Goal: Check status: Check status

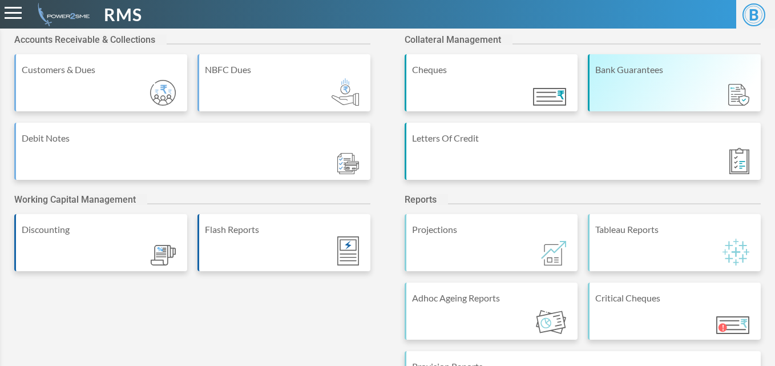
click at [679, 85] on div "Bank Guarantees" at bounding box center [674, 82] width 173 height 57
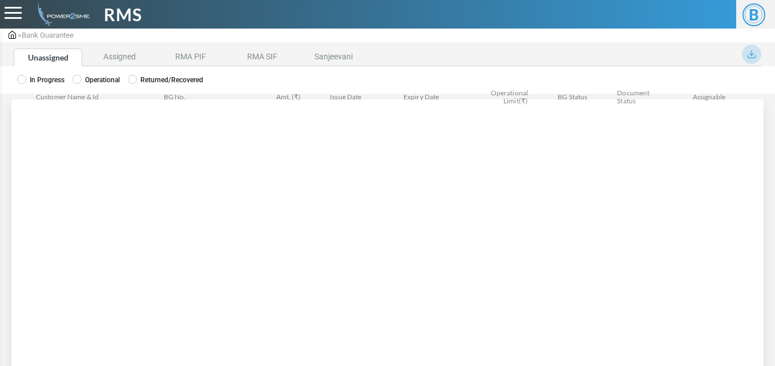
click at [98, 77] on label "Operational" at bounding box center [96, 80] width 47 height 10
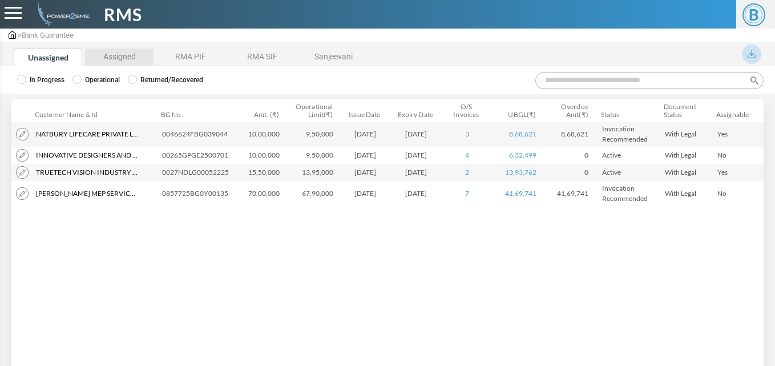
click at [130, 55] on li "Assigned" at bounding box center [119, 58] width 69 height 18
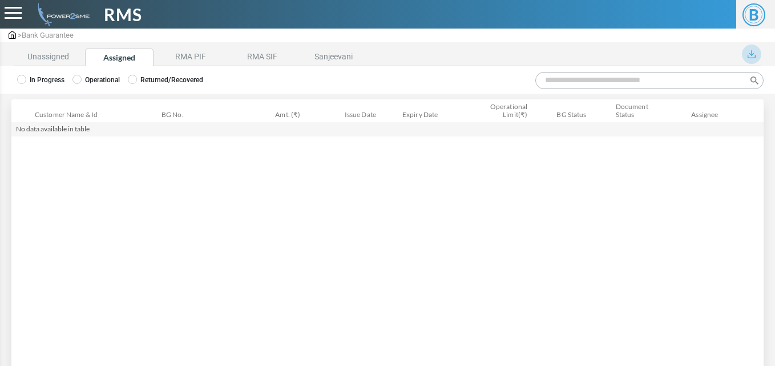
click at [74, 83] on span at bounding box center [77, 79] width 9 height 9
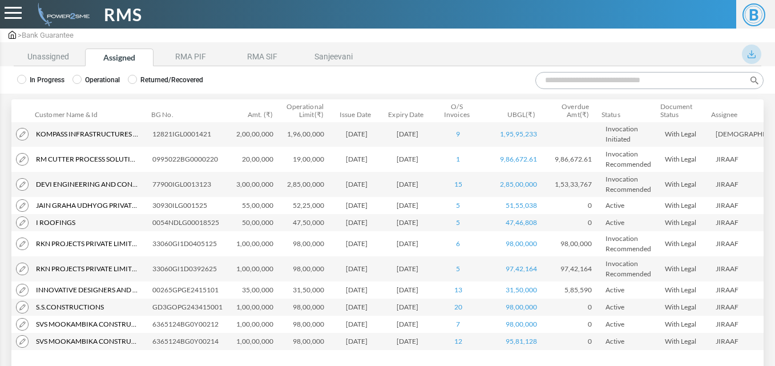
click at [568, 85] on input "Search:" at bounding box center [650, 80] width 228 height 17
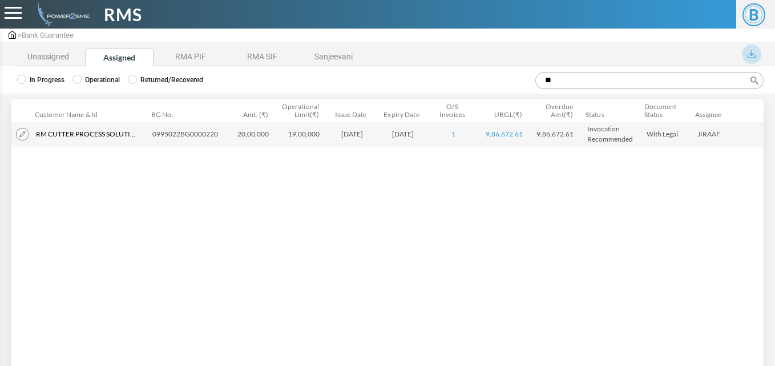
type input "**"
click at [226, 183] on div "Customer Name & Id Customer Name Customer ID BG No. Amt. (₹) Operational Limit(…" at bounding box center [387, 236] width 753 height 229
drag, startPoint x: 151, startPoint y: 135, endPoint x: 218, endPoint y: 142, distance: 66.5
click at [218, 142] on td "0995022BG0000220" at bounding box center [187, 134] width 79 height 25
copy td "0995022BG0000220"
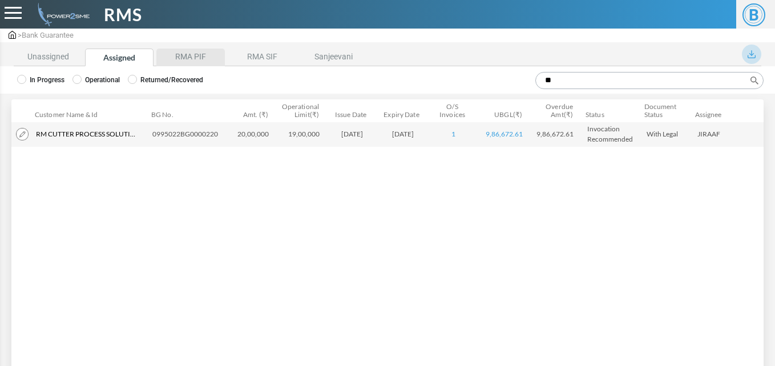
click at [204, 58] on li "RMA PIF" at bounding box center [190, 58] width 69 height 18
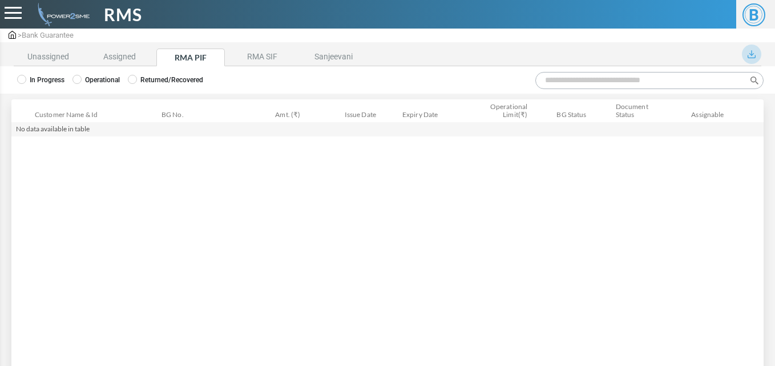
click at [107, 82] on label "Operational" at bounding box center [96, 80] width 47 height 10
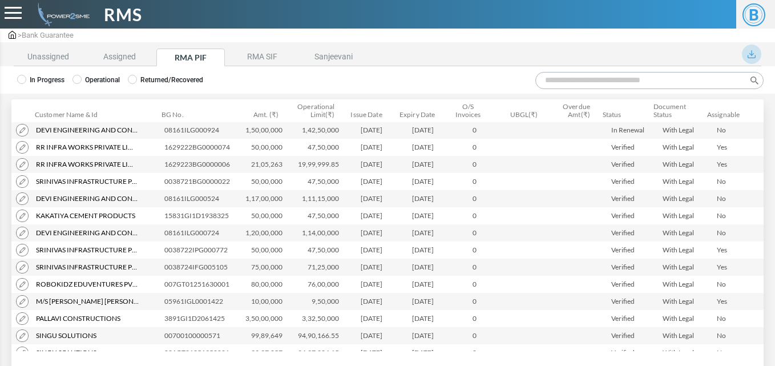
click at [570, 80] on input "Search:" at bounding box center [650, 80] width 228 height 17
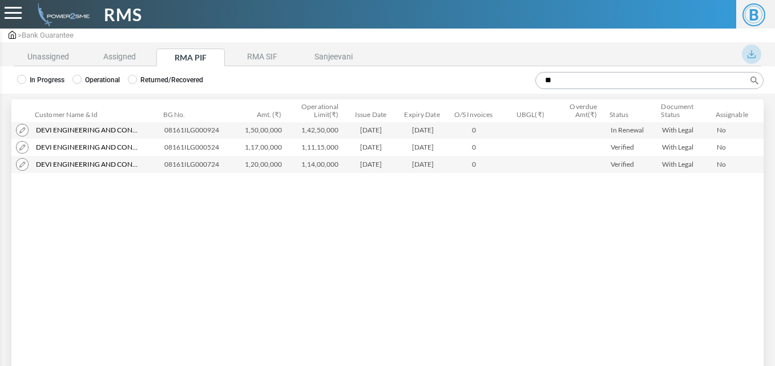
type input "*"
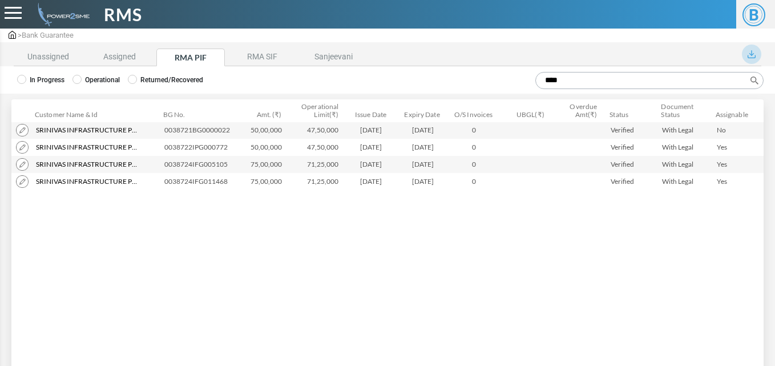
type input "****"
click at [114, 57] on li "Assigned" at bounding box center [119, 58] width 69 height 18
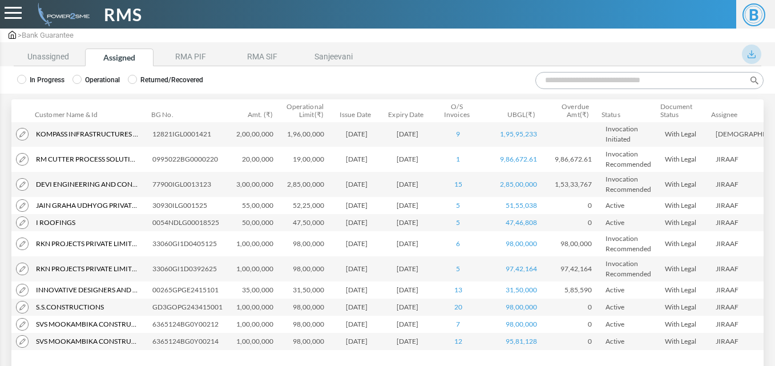
click at [580, 79] on input "Search:" at bounding box center [650, 80] width 228 height 17
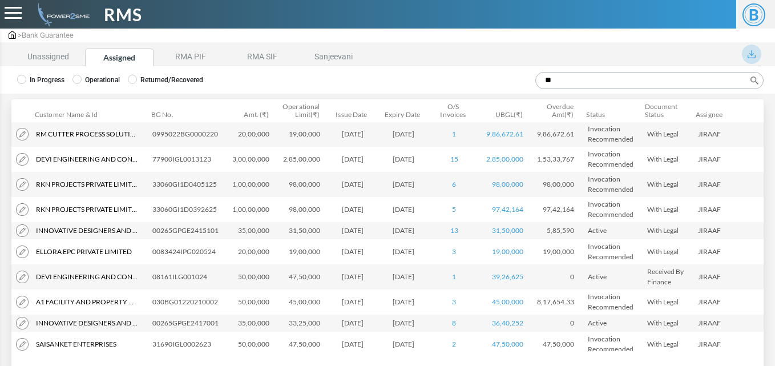
type input "*"
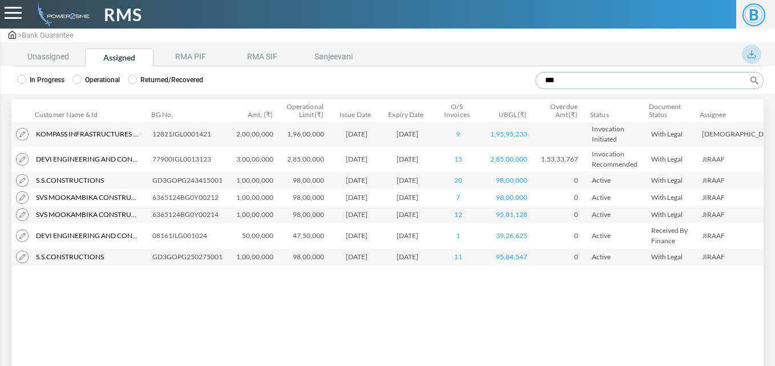
type input "***"
click at [59, 57] on li "Unassigned" at bounding box center [48, 58] width 69 height 18
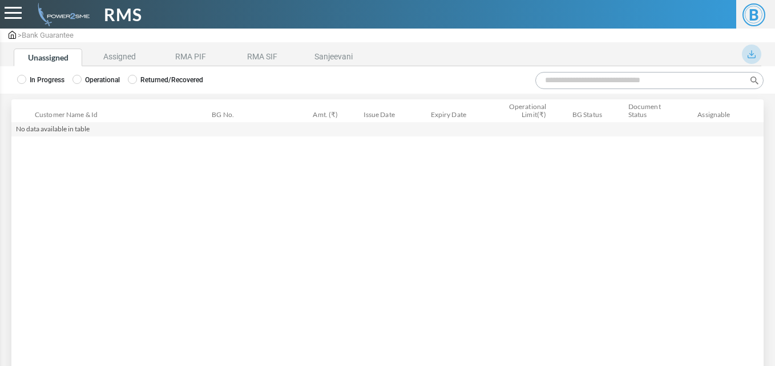
click at [83, 81] on label "Operational" at bounding box center [96, 80] width 47 height 10
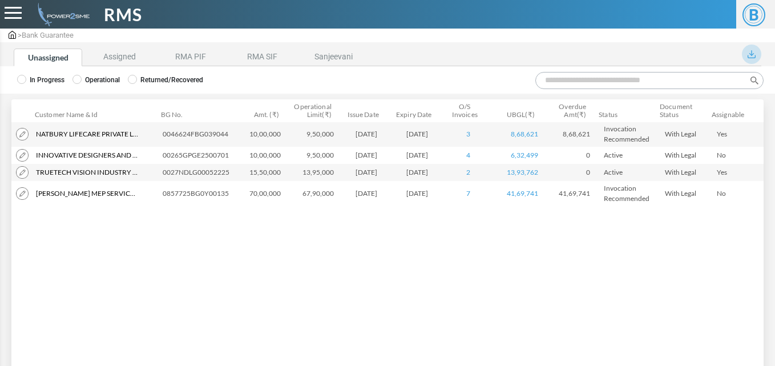
click at [562, 81] on input "Search:" at bounding box center [650, 80] width 228 height 17
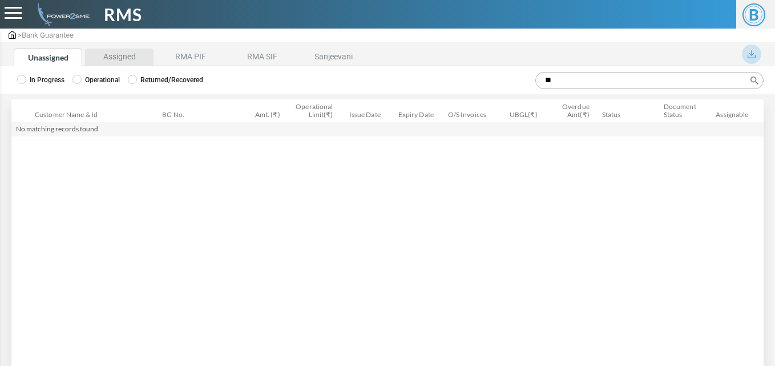
type input "**"
click at [126, 63] on li "Assigned" at bounding box center [119, 58] width 69 height 18
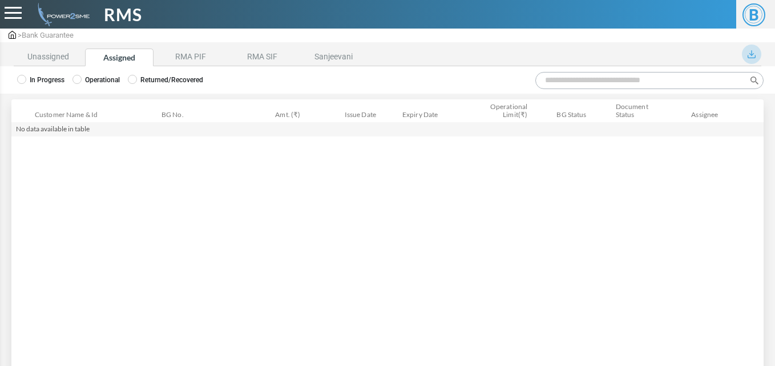
click at [114, 71] on div "In Progress Operational Returned/Recovered" at bounding box center [387, 79] width 775 height 27
click at [107, 81] on label "Operational" at bounding box center [96, 80] width 47 height 10
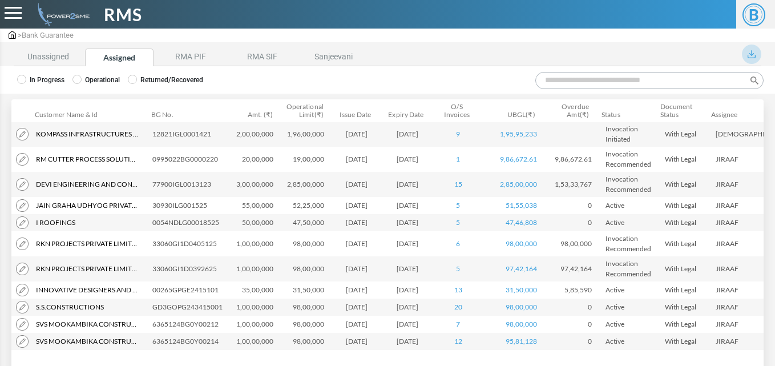
click at [568, 82] on input "Search:" at bounding box center [650, 80] width 228 height 17
type input "*"
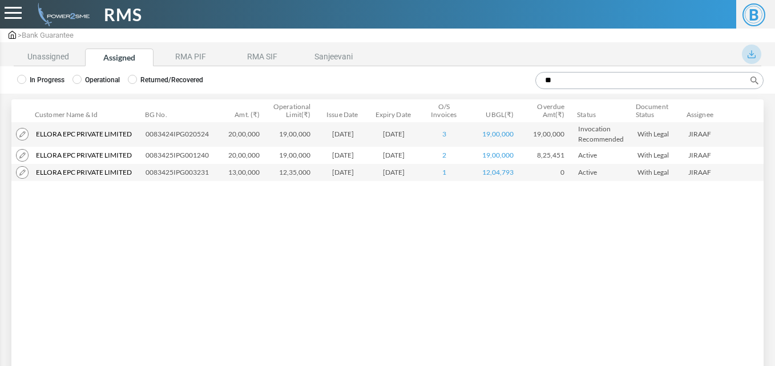
type input "**"
